Goal: Information Seeking & Learning: Check status

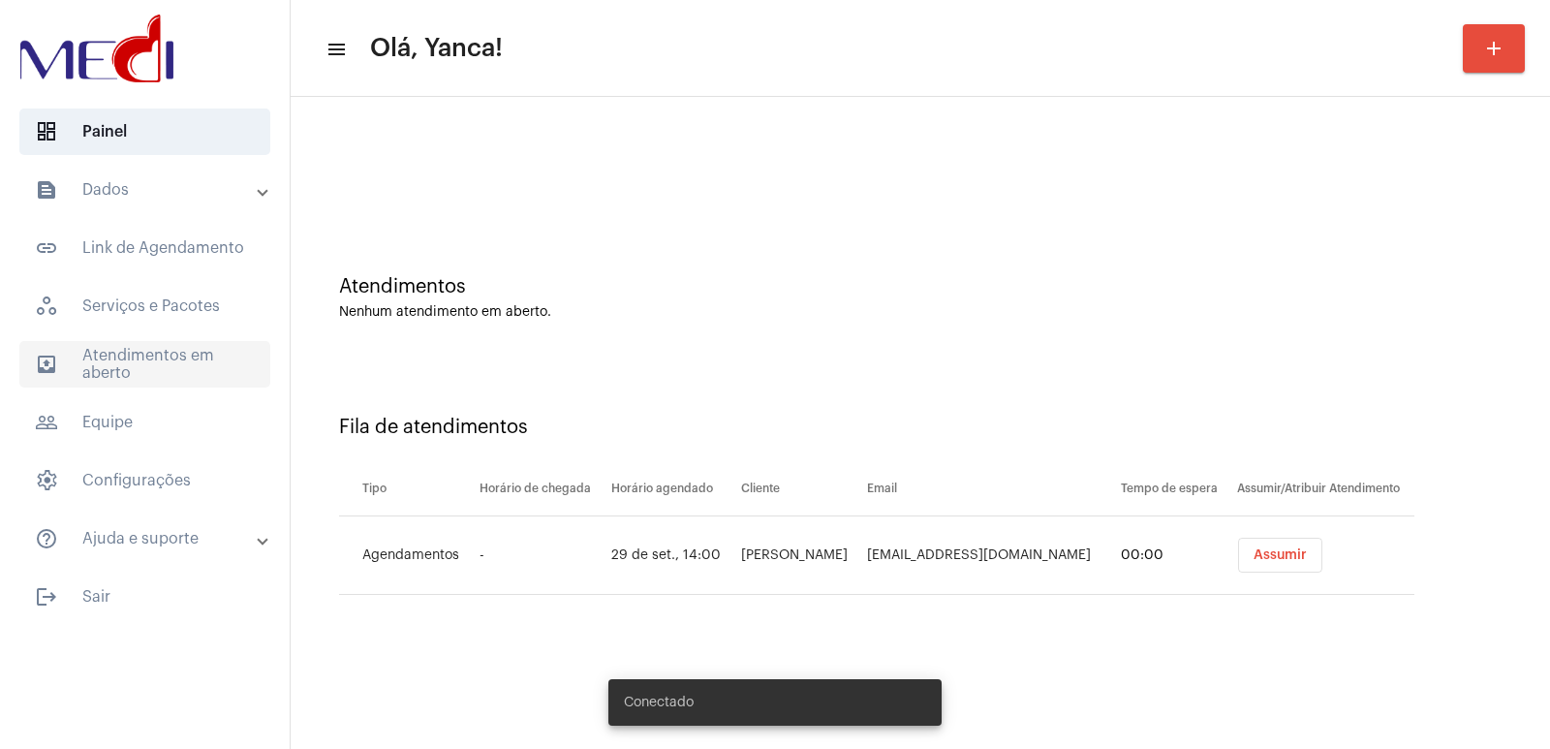
click at [125, 361] on span "outbox_outline Atendimentos em aberto" at bounding box center [144, 364] width 251 height 47
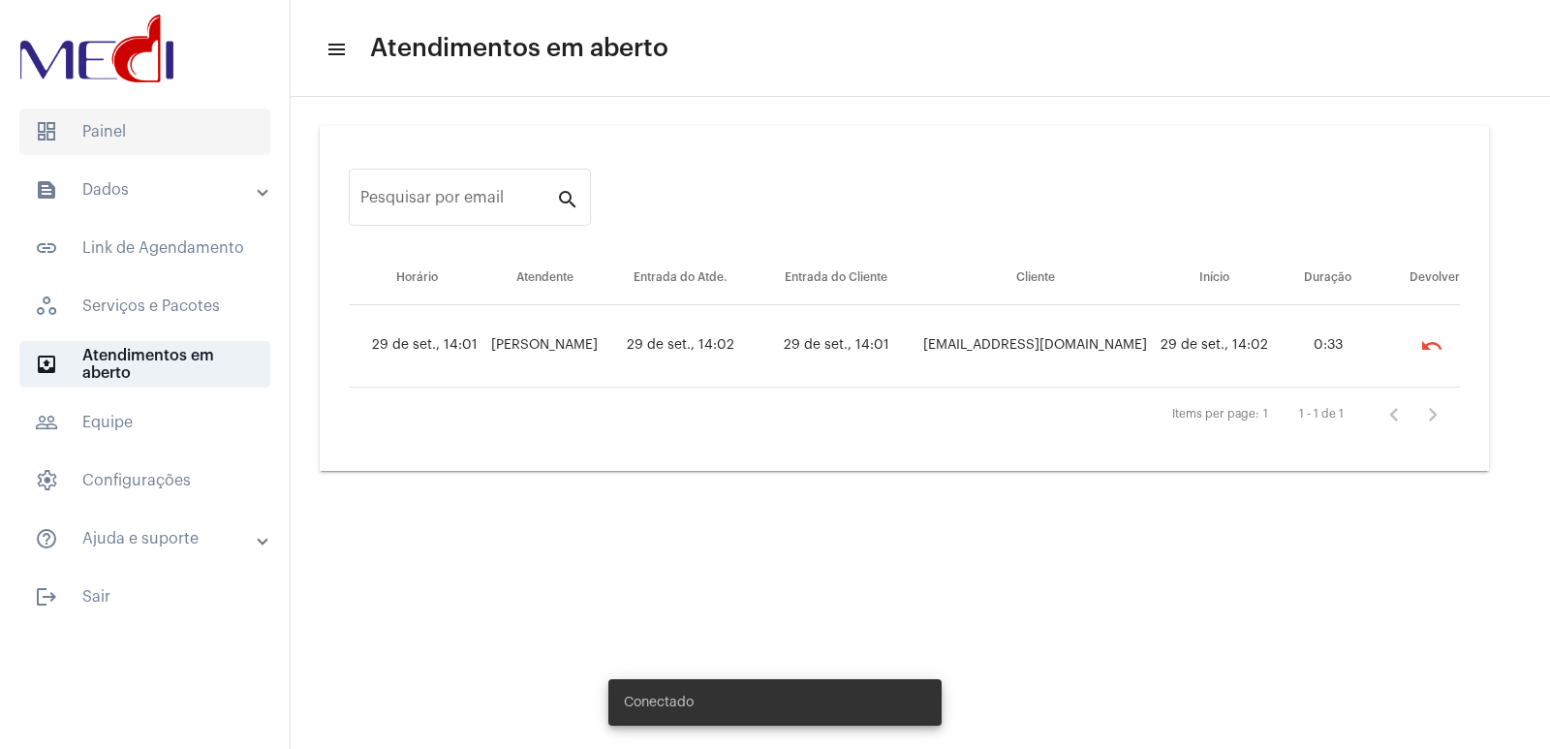
click at [85, 128] on span "dashboard Painel" at bounding box center [144, 132] width 251 height 47
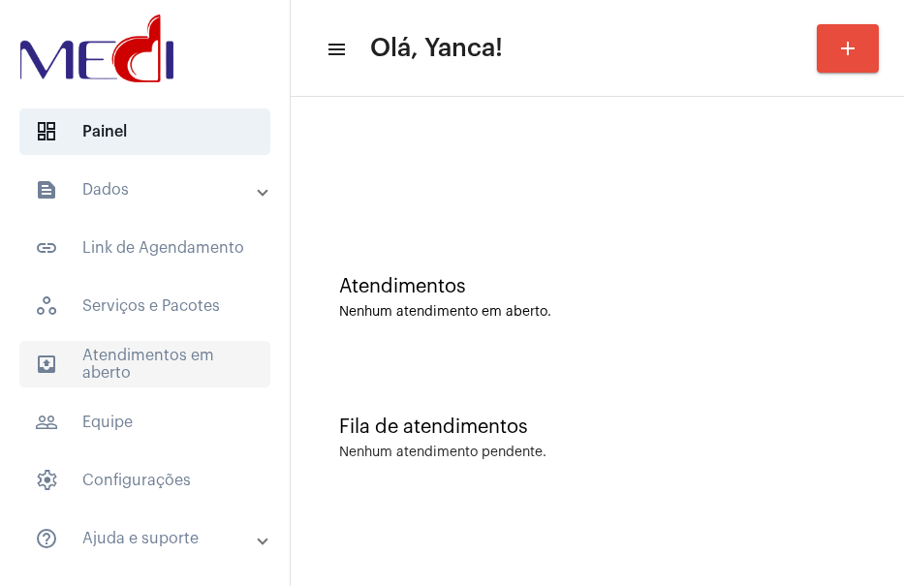
drag, startPoint x: 122, startPoint y: 360, endPoint x: 147, endPoint y: 376, distance: 29.6
click at [122, 360] on span "outbox_outline Atendimentos em aberto" at bounding box center [144, 364] width 251 height 47
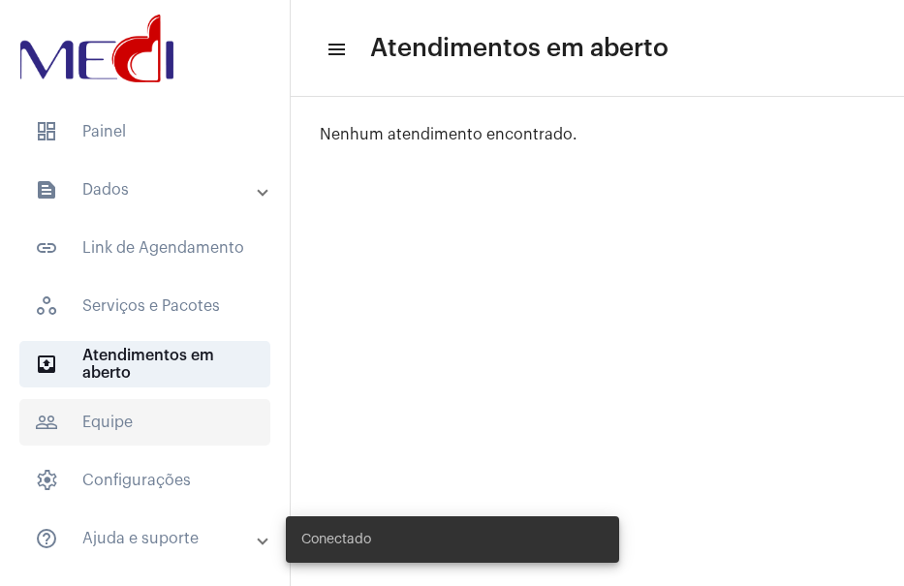
click at [123, 424] on span "people_outline Equipe" at bounding box center [144, 422] width 251 height 47
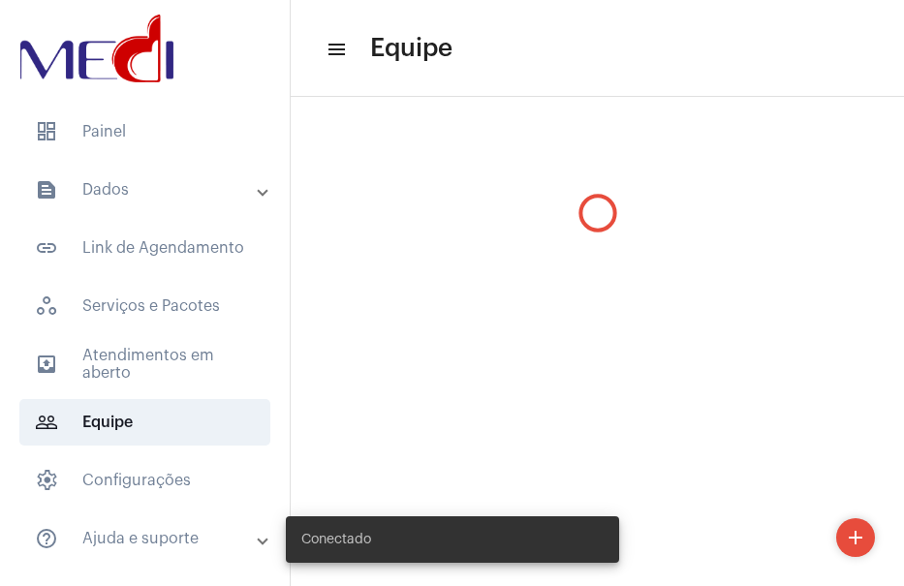
click at [151, 184] on mat-panel-title "text_snippet_outlined Dados" at bounding box center [147, 189] width 224 height 23
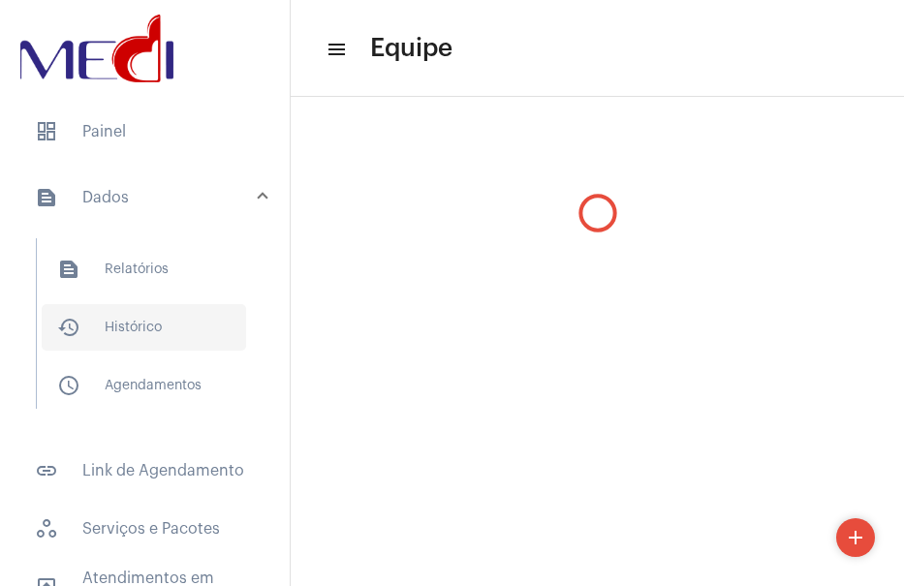
click at [116, 311] on span "history_outlined Histórico" at bounding box center [144, 327] width 204 height 47
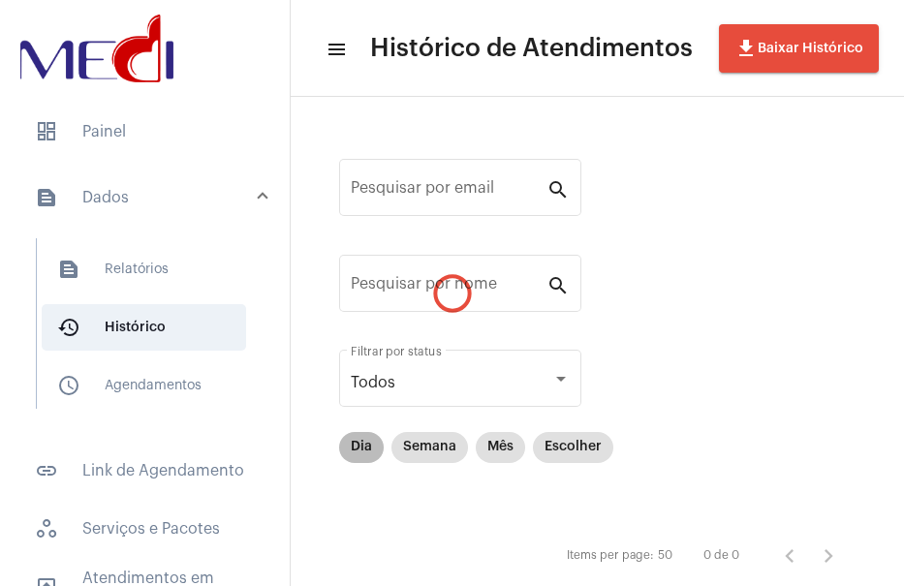
click at [365, 451] on div "Pesquisar por email search Pesquisar por nome search Todos Filtrar por status D…" at bounding box center [597, 364] width 575 height 496
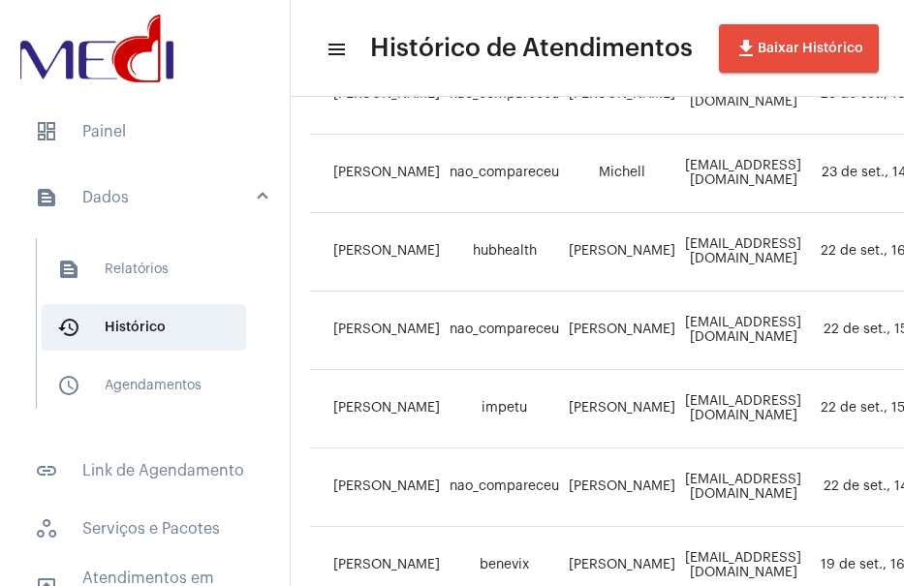
scroll to position [1356, 0]
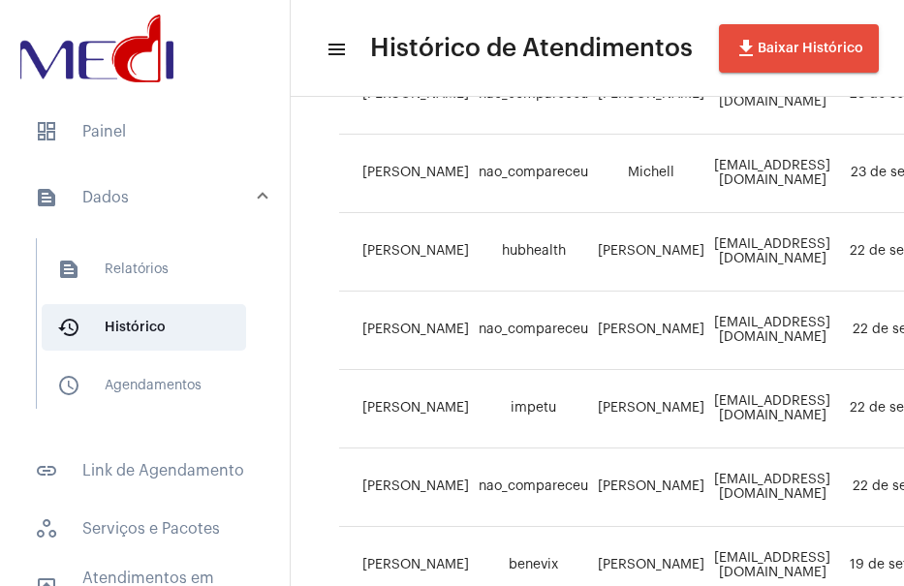
click at [400, 9] on mat-toolbar "menu Histórico de Atendimentos file_download Baixar Histórico" at bounding box center [597, 48] width 613 height 97
click at [109, 575] on span "outbox_outline Atendimentos em aberto" at bounding box center [144, 587] width 251 height 47
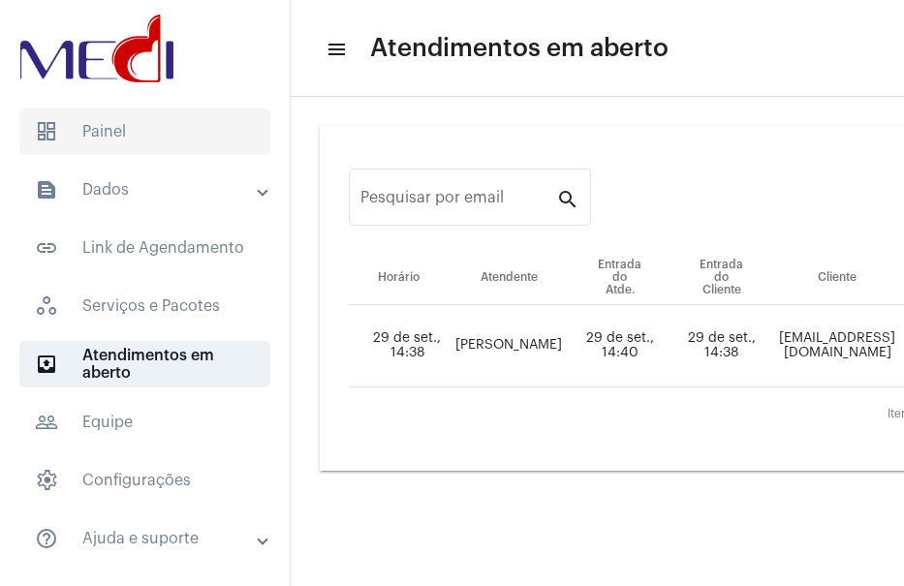
click at [117, 126] on span "dashboard Painel" at bounding box center [144, 132] width 251 height 47
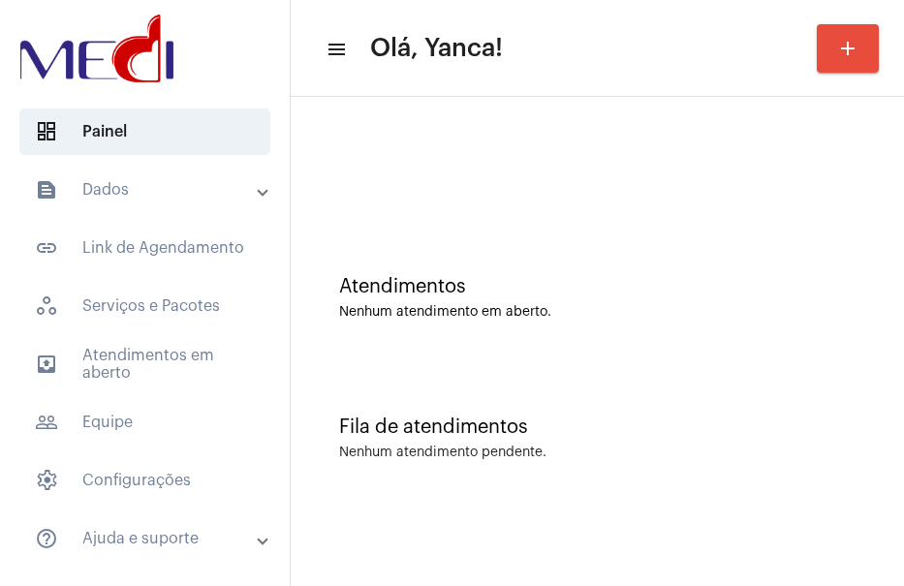
click at [148, 189] on mat-panel-title "text_snippet_outlined Dados" at bounding box center [147, 189] width 224 height 23
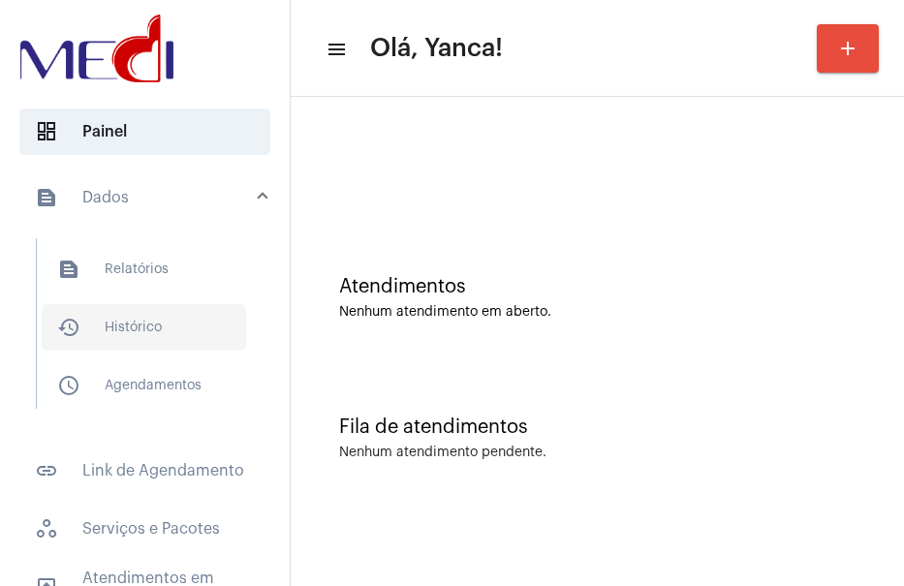
click at [124, 333] on span "history_outlined Histórico" at bounding box center [144, 327] width 204 height 47
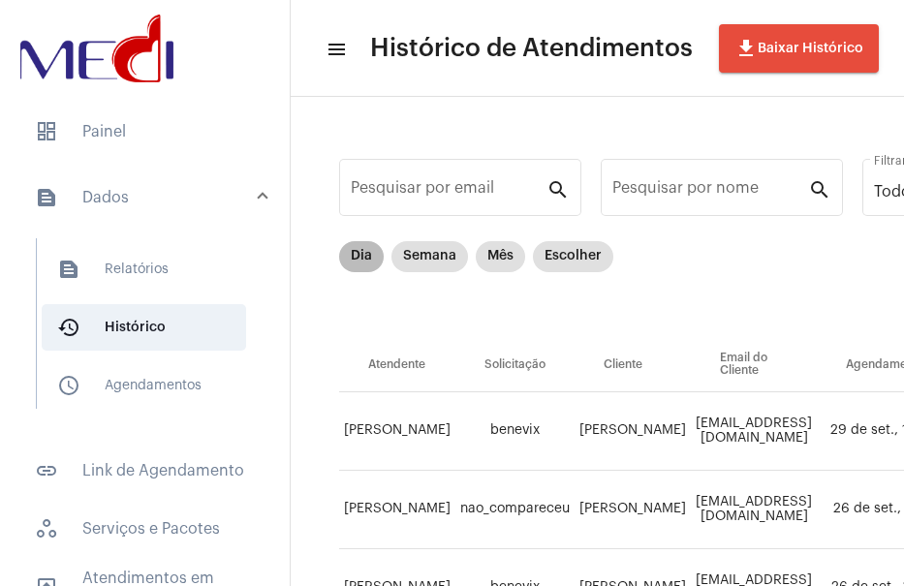
click at [403, 297] on mat-chip-list "Dia Semana Mês Escolher" at bounding box center [476, 289] width 274 height 97
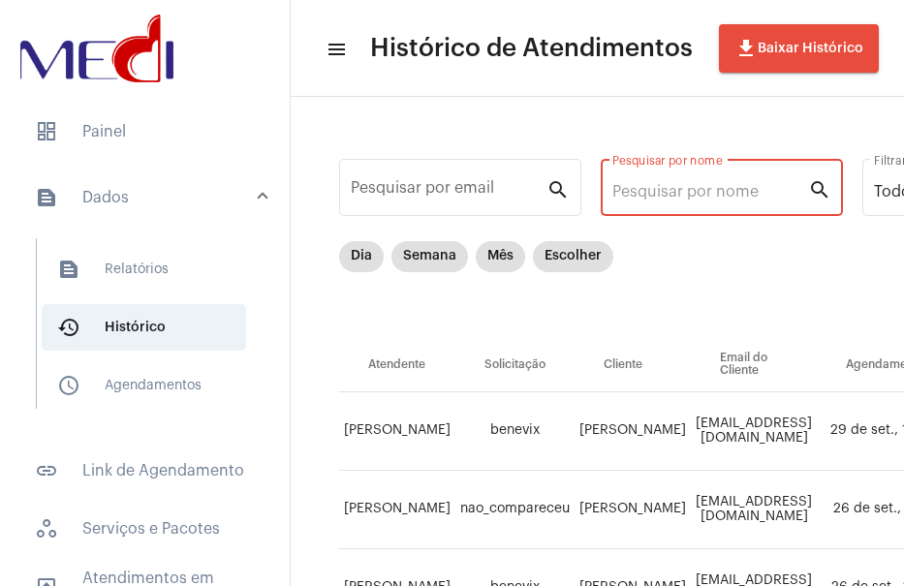
click at [701, 189] on input "Pesquisar por nome" at bounding box center [710, 191] width 196 height 17
paste input "31988582487"
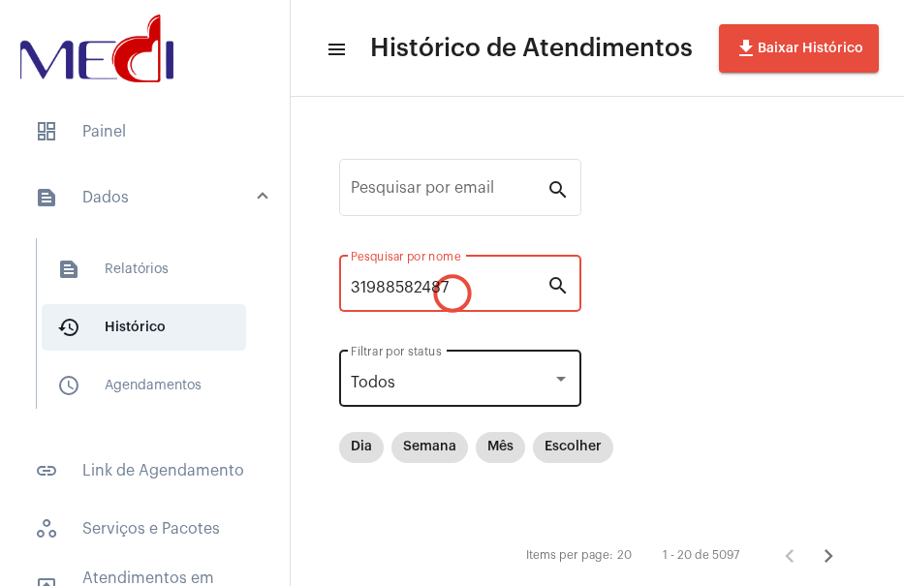
scroll to position [46, 0]
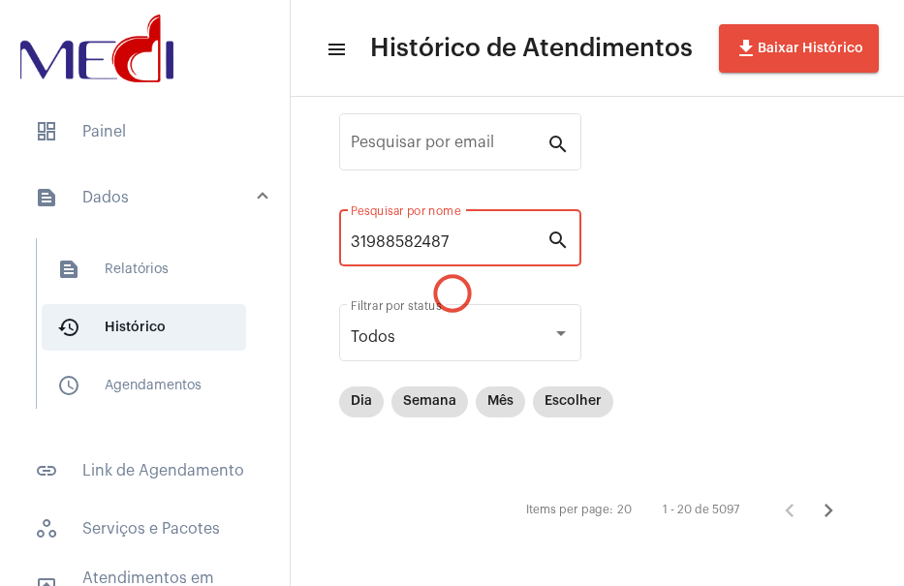
drag, startPoint x: 488, startPoint y: 243, endPoint x: 261, endPoint y: 245, distance: 227.7
click at [261, 245] on mat-sidenav-container "dashboard Painel text_snippet_outlined Dados text_snippet_outlined Relatórios h…" at bounding box center [452, 293] width 904 height 586
paste input "[PERSON_NAME]"
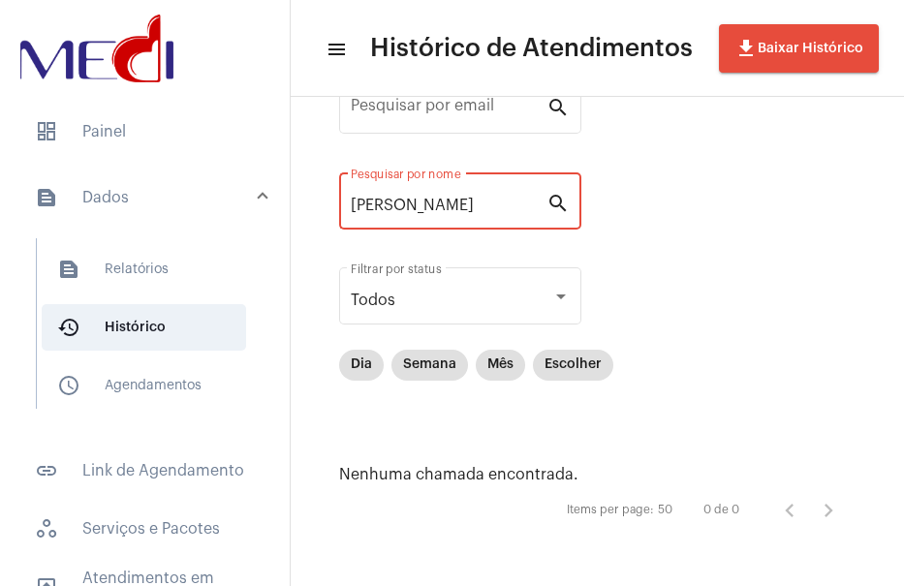
scroll to position [0, 0]
click at [414, 194] on div "[PERSON_NAME] por nome" at bounding box center [449, 199] width 196 height 61
click at [389, 209] on input "[PERSON_NAME]" at bounding box center [449, 205] width 196 height 17
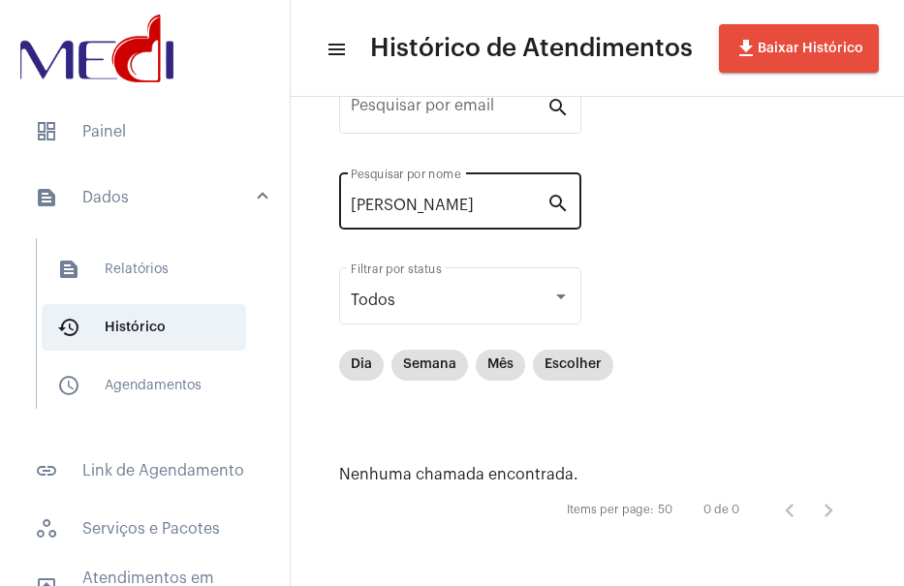
drag, startPoint x: 348, startPoint y: 204, endPoint x: 394, endPoint y: 203, distance: 46.5
click at [394, 203] on div "[PERSON_NAME] por nome search" at bounding box center [460, 199] width 242 height 61
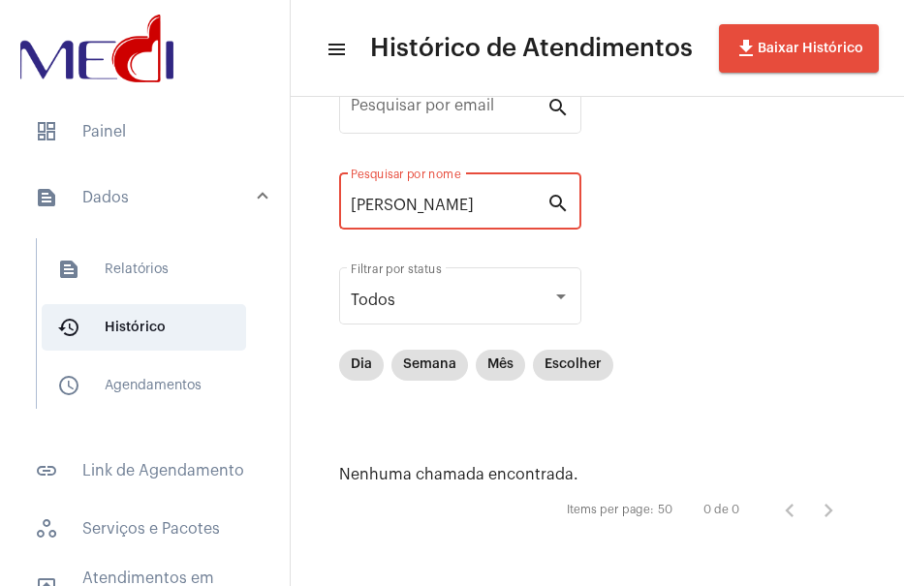
scroll to position [0, 88]
drag, startPoint x: 437, startPoint y: 203, endPoint x: 762, endPoint y: 221, distance: 325.1
click at [762, 221] on div "Pesquisar por email search [PERSON_NAME] por nome search Todos Filtrar por stat…" at bounding box center [597, 300] width 575 height 533
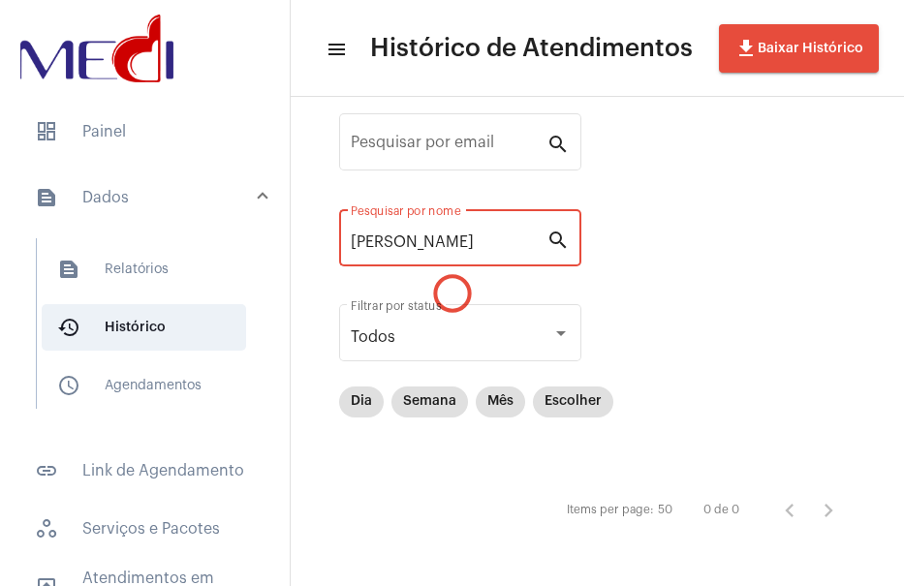
scroll to position [82, 0]
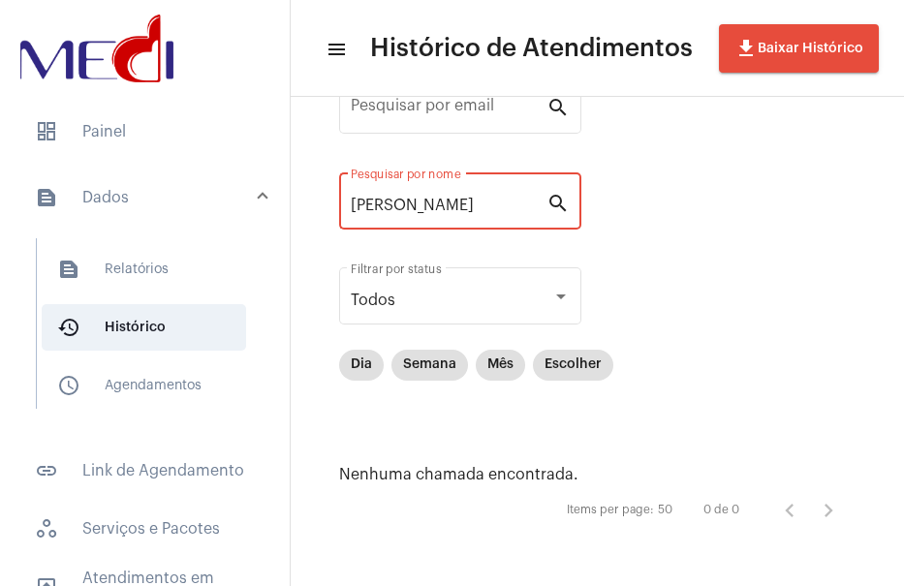
drag, startPoint x: 451, startPoint y: 196, endPoint x: 262, endPoint y: 201, distance: 189.0
click at [262, 201] on mat-sidenav-container "dashboard Painel text_snippet_outlined Dados text_snippet_outlined Relatórios h…" at bounding box center [452, 293] width 904 height 586
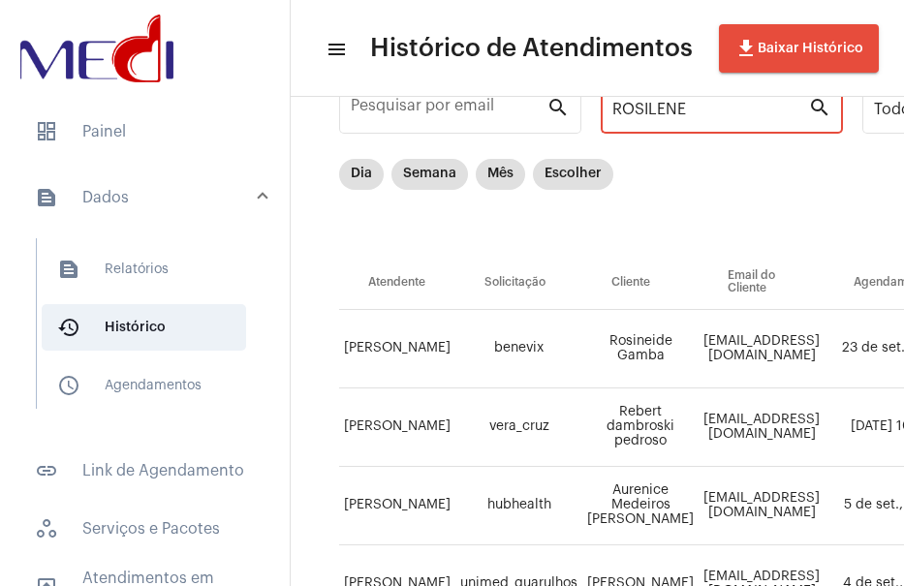
scroll to position [46, 0]
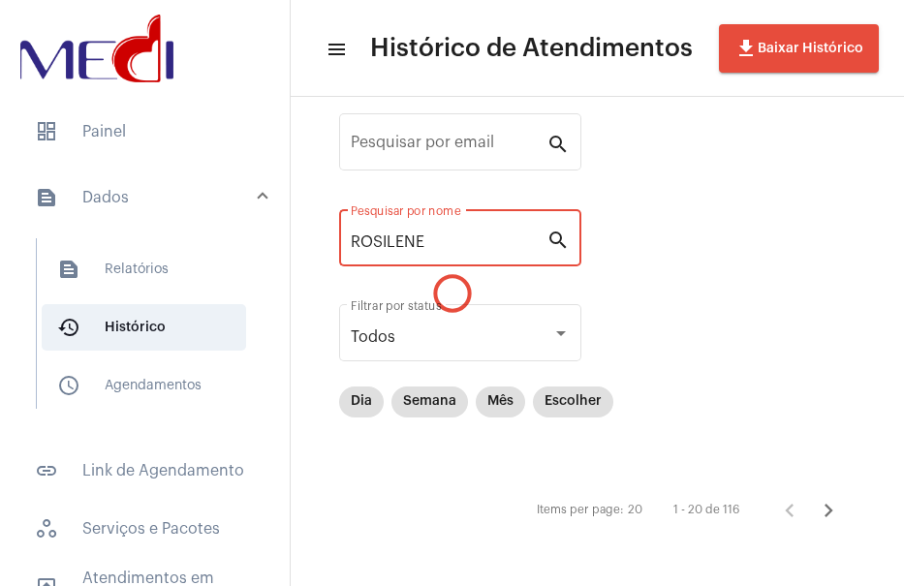
type input "ROSILENE"
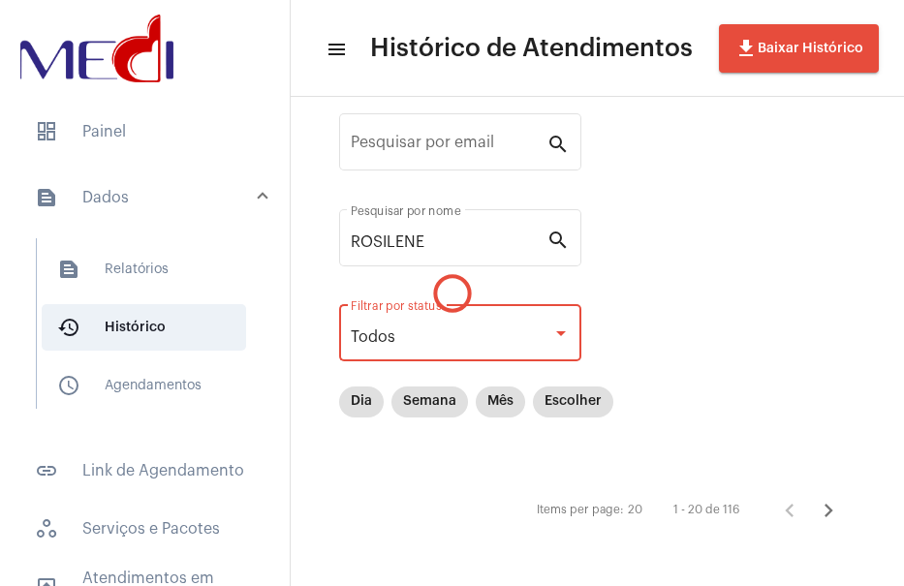
click at [559, 342] on div "Todos" at bounding box center [460, 336] width 219 height 17
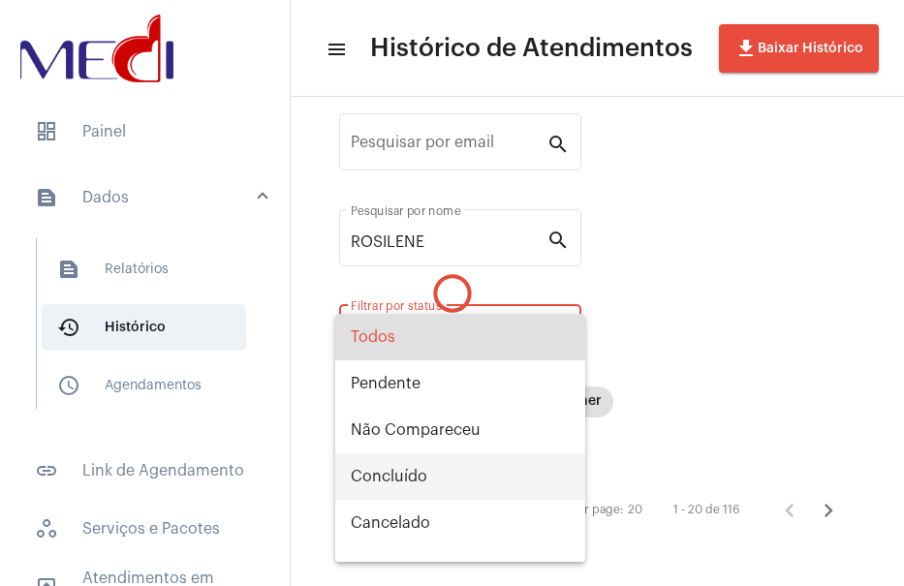
click at [453, 487] on span "Concluído" at bounding box center [460, 476] width 219 height 47
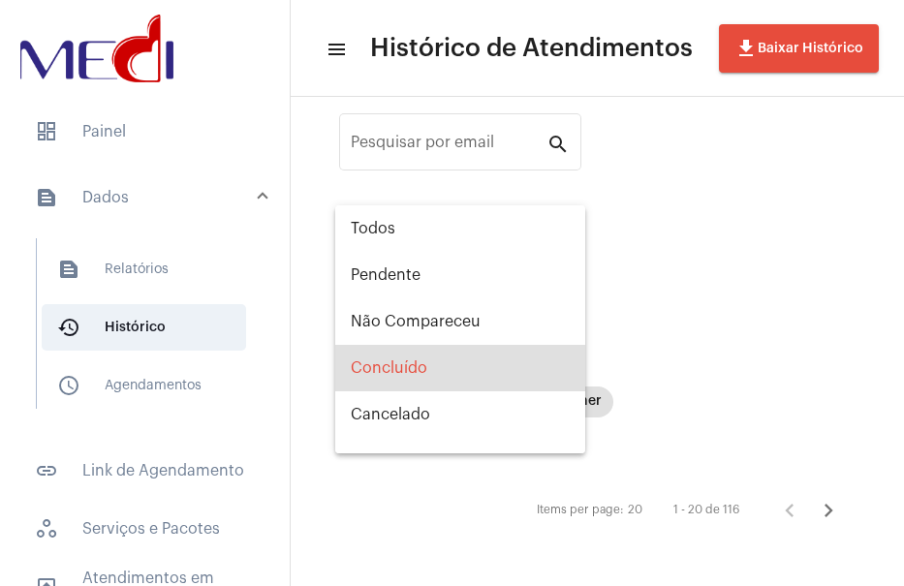
scroll to position [31, 0]
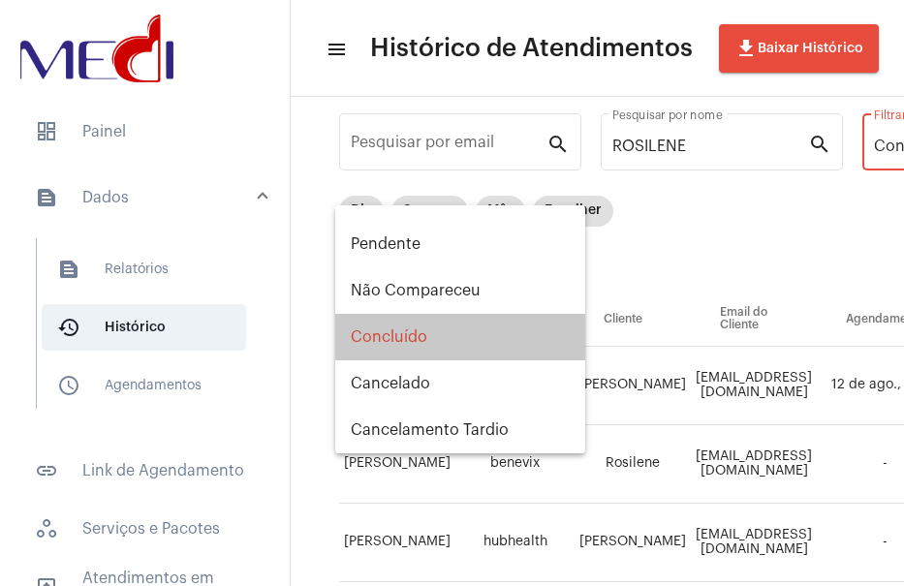
click at [465, 320] on span "Concluído" at bounding box center [460, 337] width 219 height 47
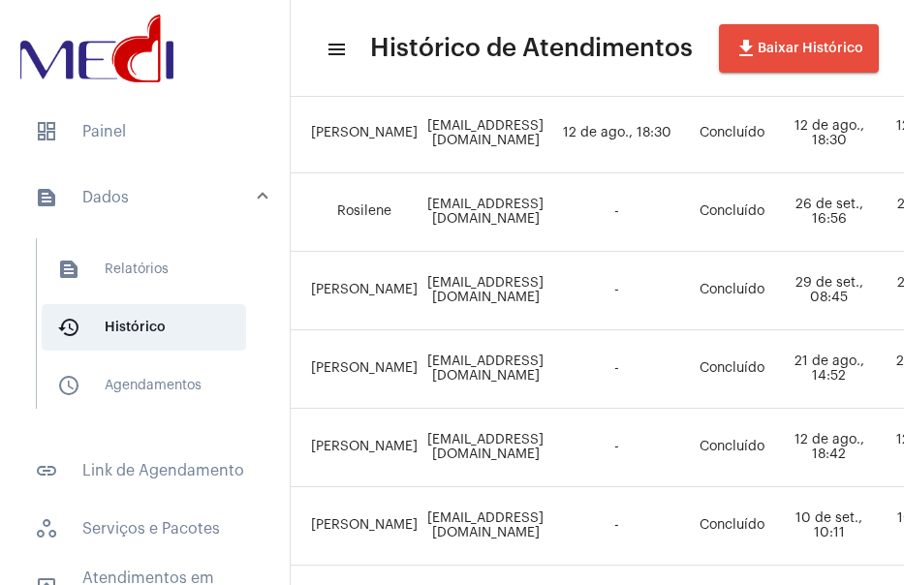
scroll to position [297, 290]
